Goal: Information Seeking & Learning: Learn about a topic

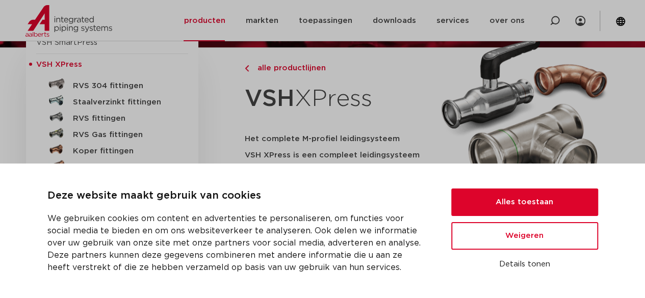
scroll to position [116, 0]
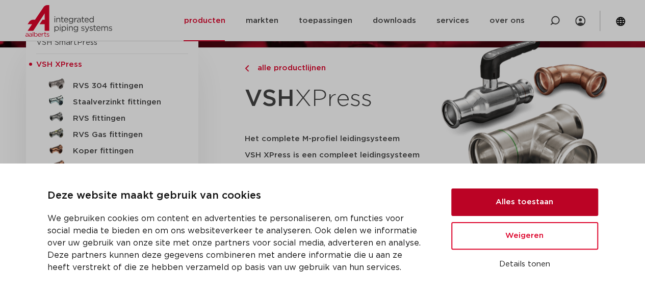
click at [460, 203] on button "Alles toestaan" at bounding box center [524, 203] width 147 height 28
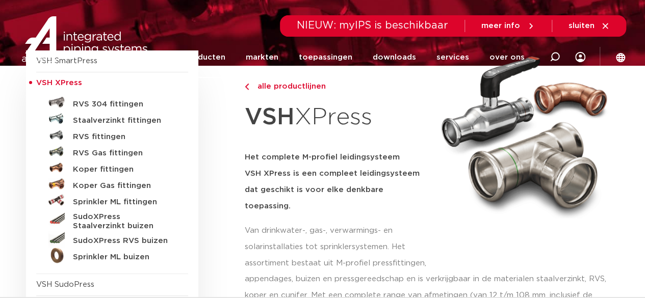
scroll to position [0, 0]
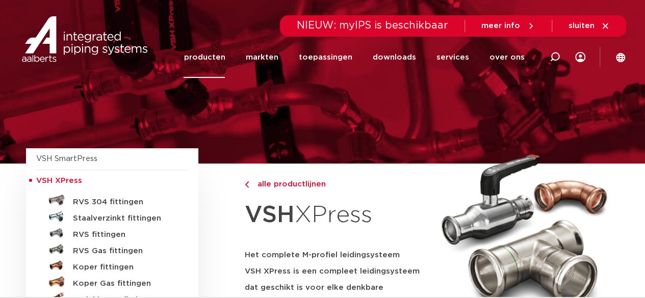
click at [120, 49] on img at bounding box center [84, 39] width 130 height 46
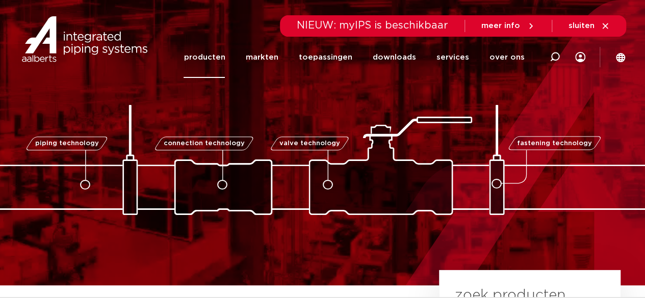
click at [225, 56] on link "producten" at bounding box center [203, 57] width 41 height 41
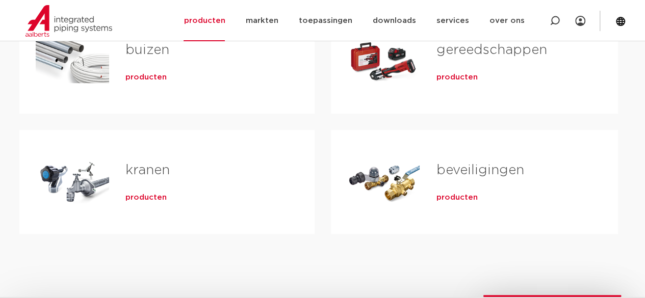
scroll to position [317, 0]
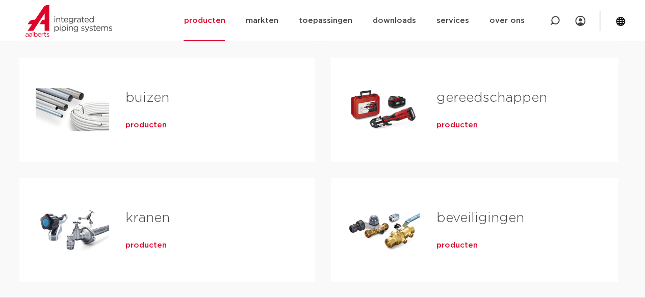
click at [467, 122] on span "producten" at bounding box center [456, 125] width 41 height 10
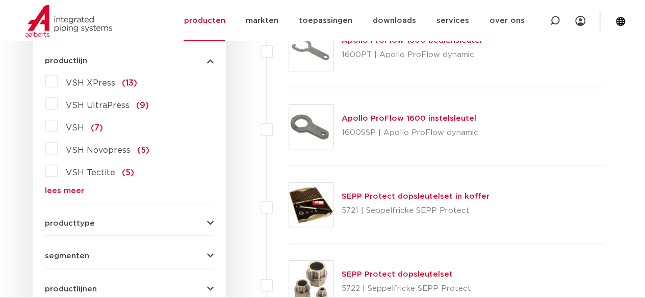
scroll to position [289, 0]
click at [131, 147] on label "VSH Novopress (5)" at bounding box center [104, 148] width 92 height 16
click at [0, 0] on input "VSH Novopress (5)" at bounding box center [0, 0] width 0 height 0
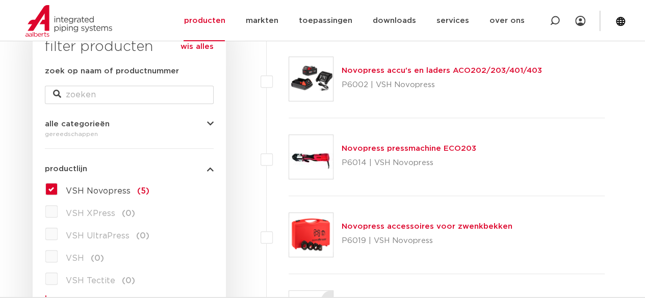
scroll to position [177, 0]
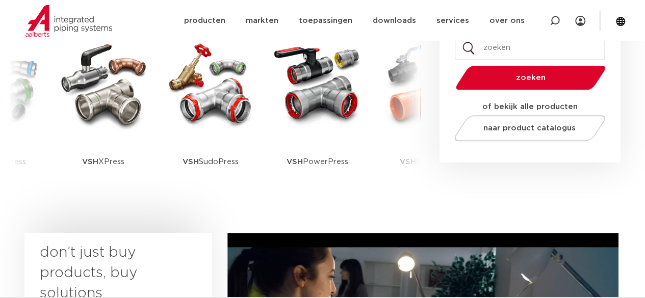
scroll to position [279, 0]
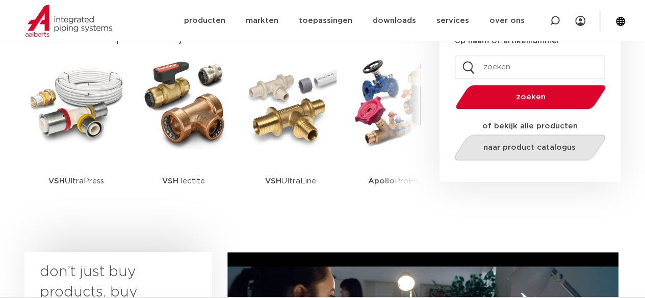
click at [551, 153] on link "naar product catalogus" at bounding box center [529, 148] width 156 height 26
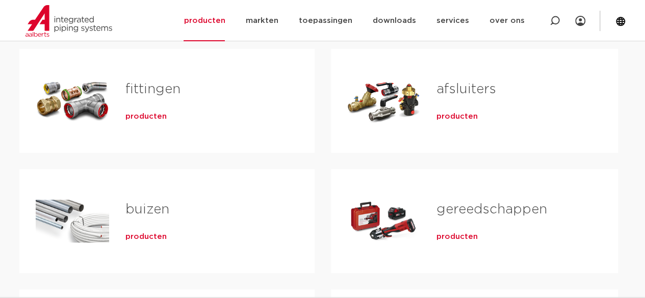
click at [142, 86] on link "fittingen" at bounding box center [152, 89] width 55 height 13
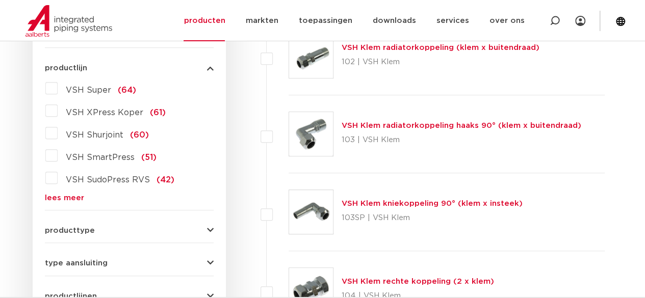
click at [71, 194] on link "lees meer" at bounding box center [129, 198] width 169 height 8
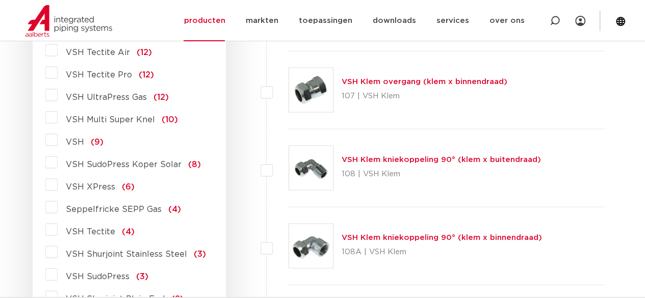
scroll to position [949, 0]
drag, startPoint x: 100, startPoint y: 130, endPoint x: 78, endPoint y: 129, distance: 21.4
click at [92, 138] on span "(9)" at bounding box center [97, 142] width 13 height 8
click at [58, 132] on label "VSH (9)" at bounding box center [81, 140] width 46 height 16
click at [0, 0] on input "VSH (9)" at bounding box center [0, 0] width 0 height 0
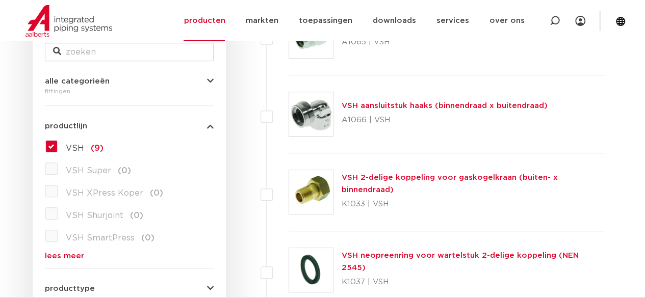
scroll to position [221, 0]
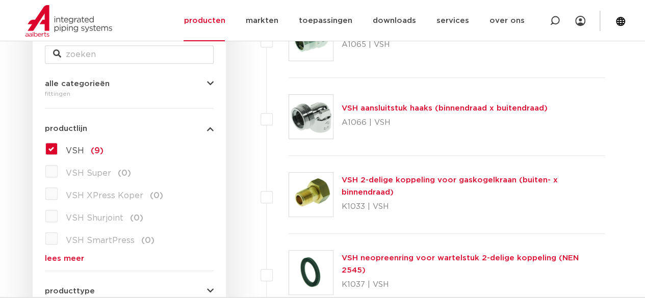
click at [58, 152] on label "VSH (9)" at bounding box center [81, 149] width 46 height 16
click at [0, 0] on input "VSH (9)" at bounding box center [0, 0] width 0 height 0
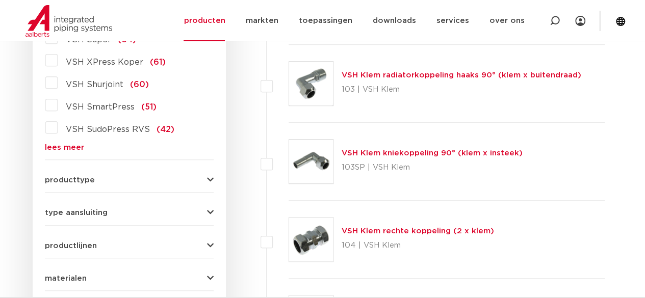
scroll to position [333, 0]
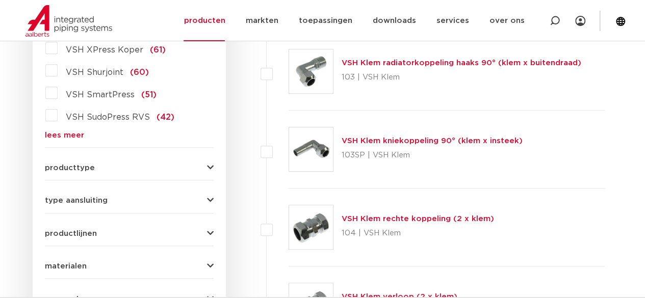
click at [124, 235] on button "productlijnen" at bounding box center [129, 234] width 169 height 8
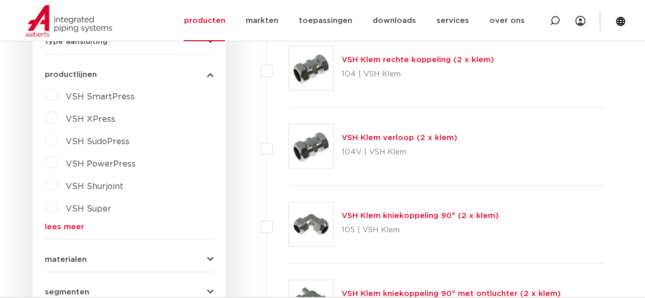
scroll to position [505, 0]
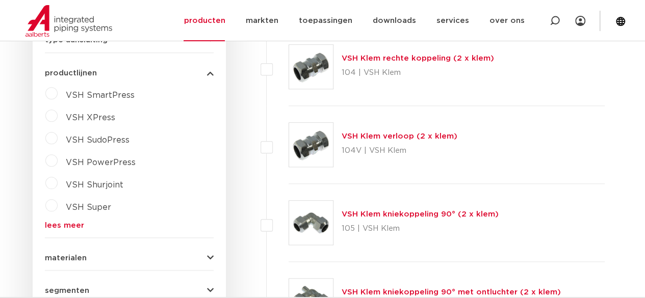
click at [80, 222] on link "lees meer" at bounding box center [129, 226] width 169 height 8
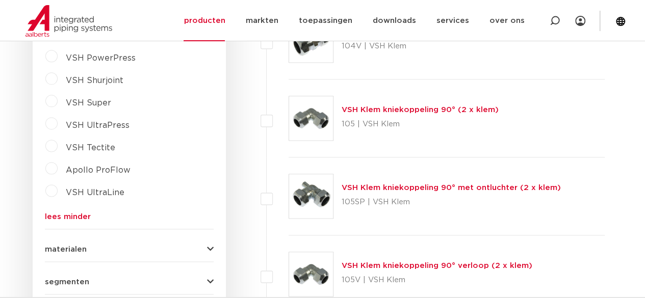
scroll to position [610, 0]
click at [332, 23] on link "toepassingen" at bounding box center [325, 20] width 54 height 41
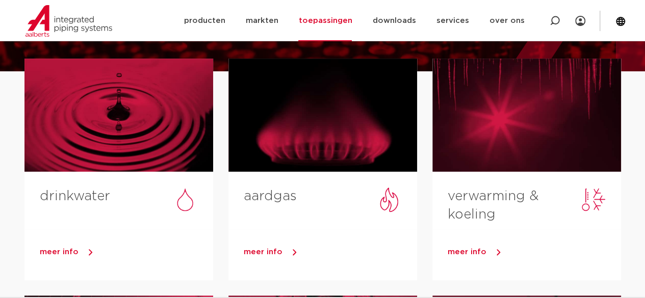
scroll to position [92, 0]
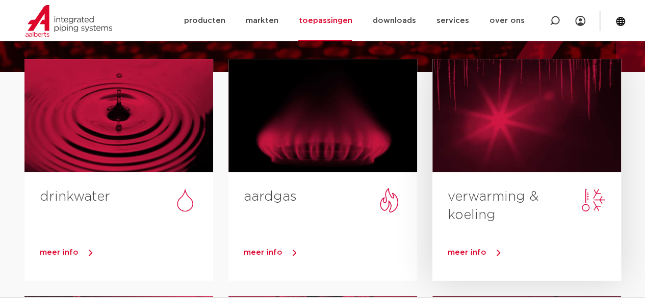
click at [505, 150] on div at bounding box center [526, 115] width 189 height 113
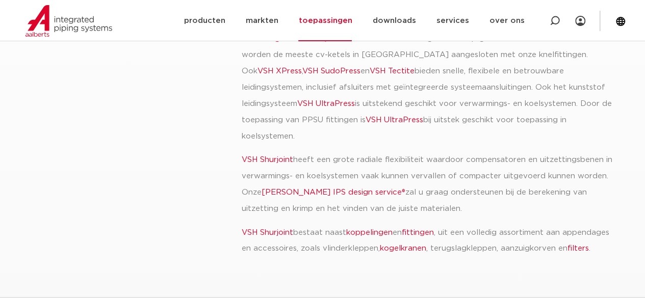
scroll to position [417, 0]
click at [412, 29] on link "downloads" at bounding box center [393, 20] width 43 height 41
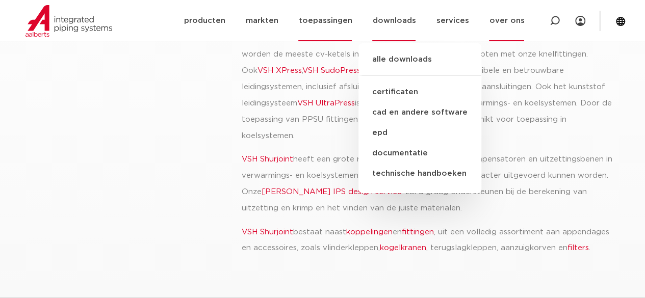
click at [513, 24] on link "over ons" at bounding box center [506, 20] width 35 height 41
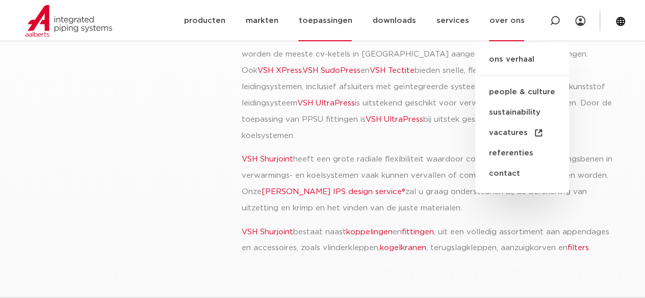
click at [67, 20] on img at bounding box center [68, 21] width 87 height 32
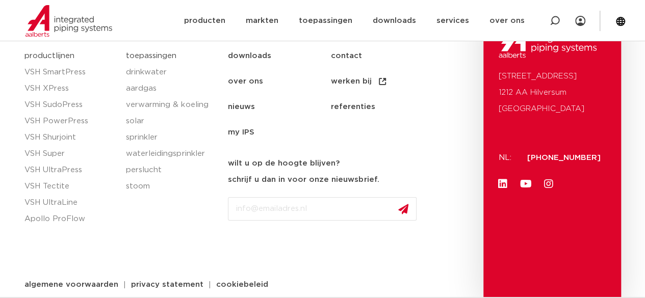
scroll to position [1635, 0]
